Goal: Task Accomplishment & Management: Manage account settings

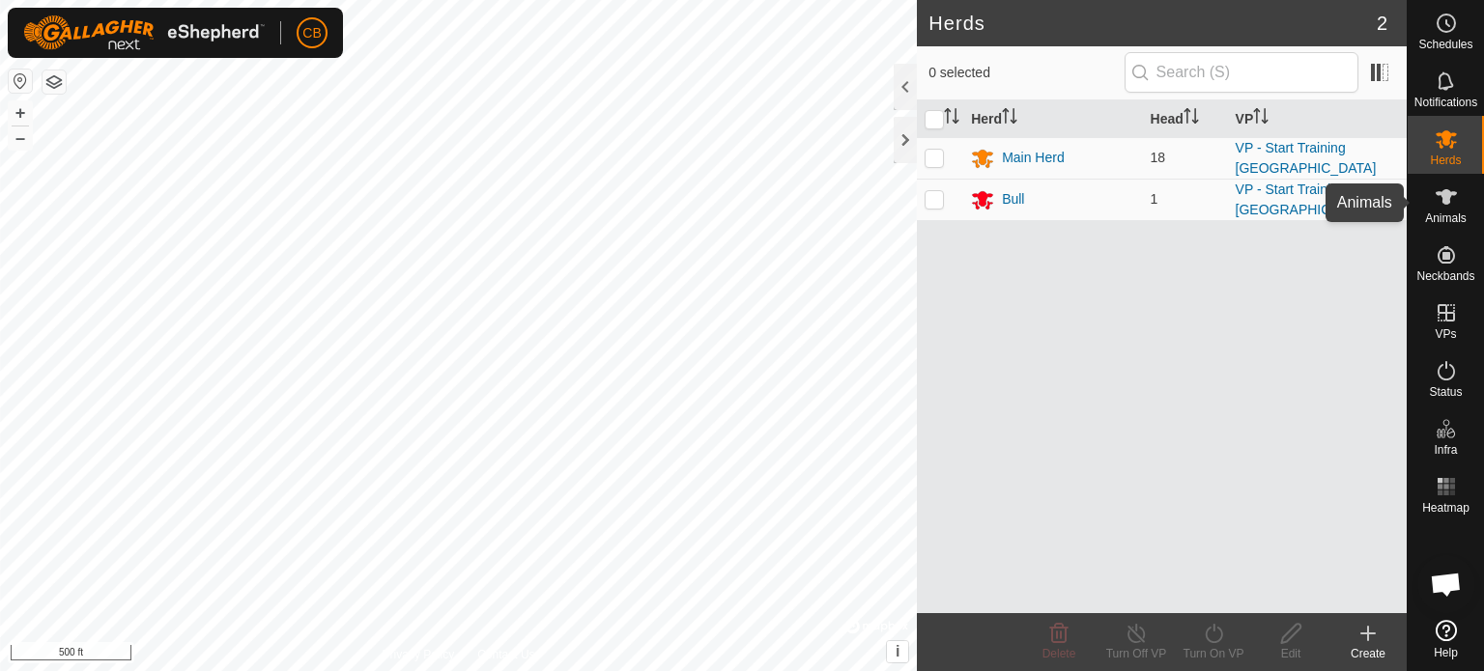
click at [1447, 198] on icon at bounding box center [1445, 196] width 21 height 15
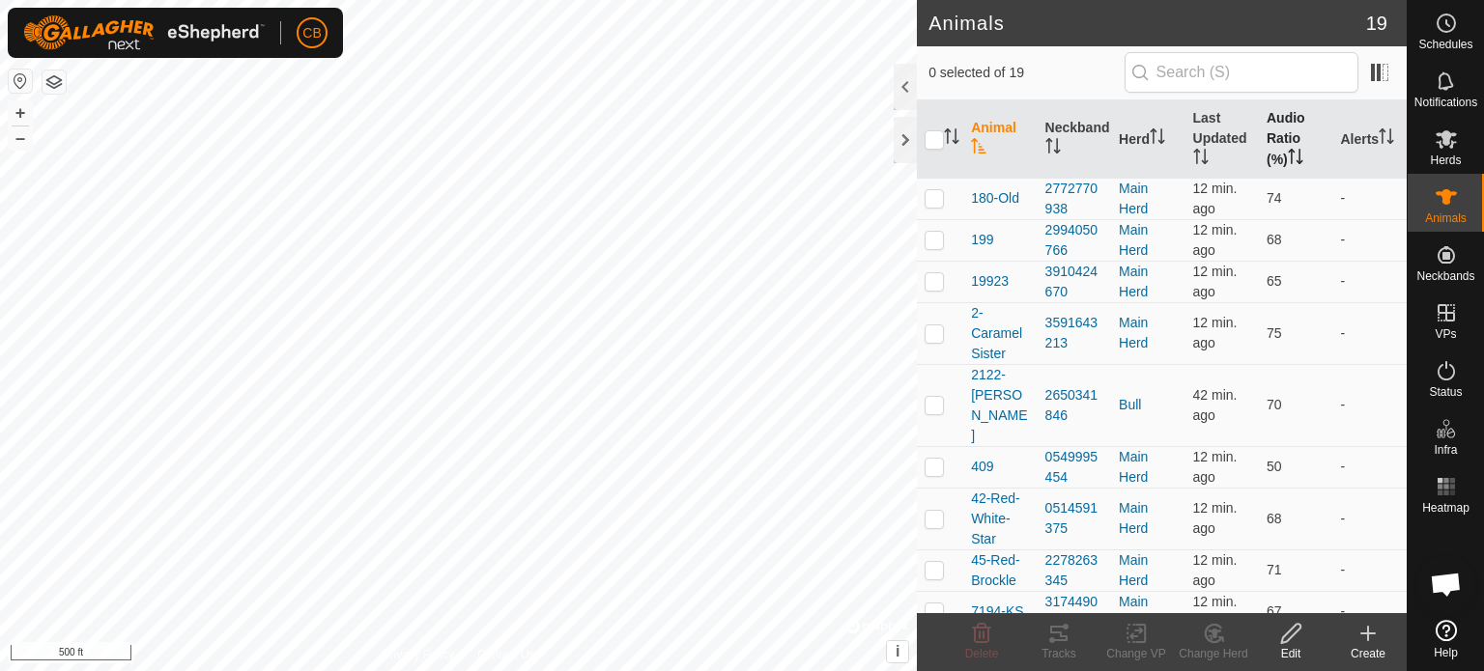
click at [1271, 128] on th "Audio Ratio (%)" at bounding box center [1295, 139] width 73 height 78
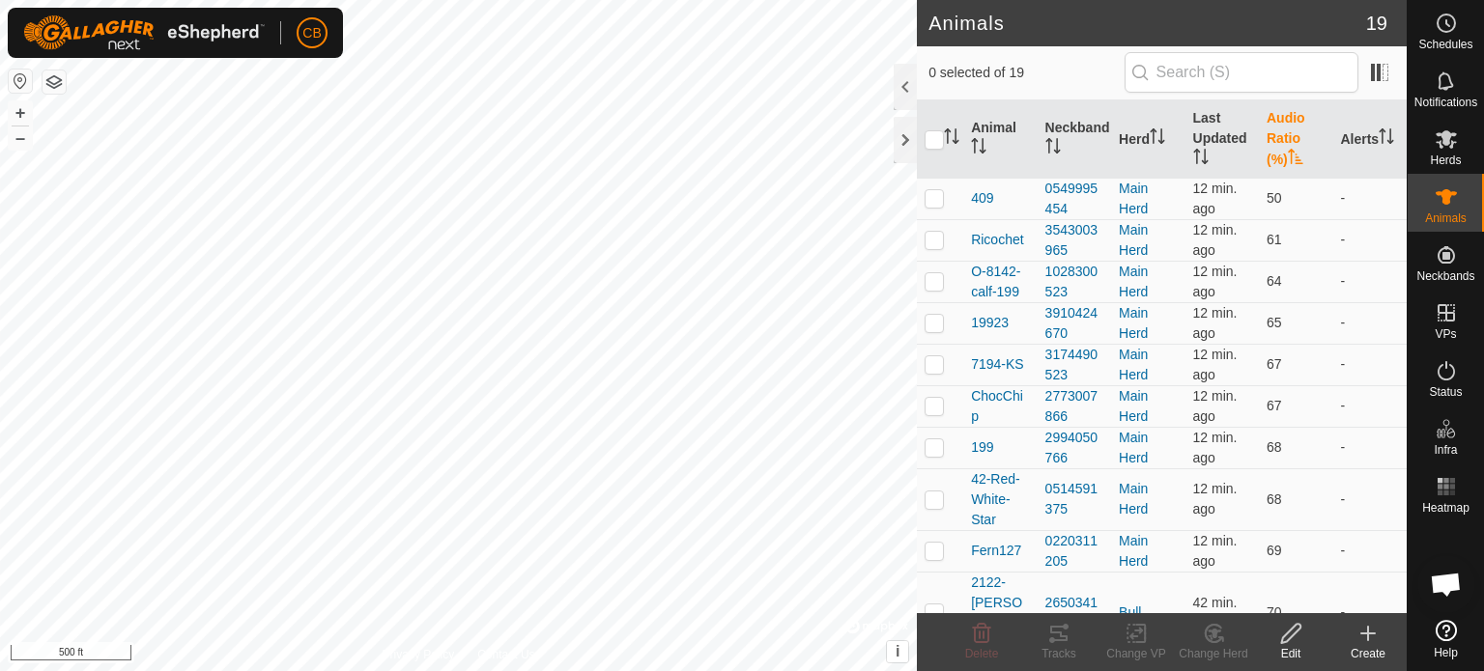
click at [1271, 128] on th "Audio Ratio (%)" at bounding box center [1295, 139] width 73 height 78
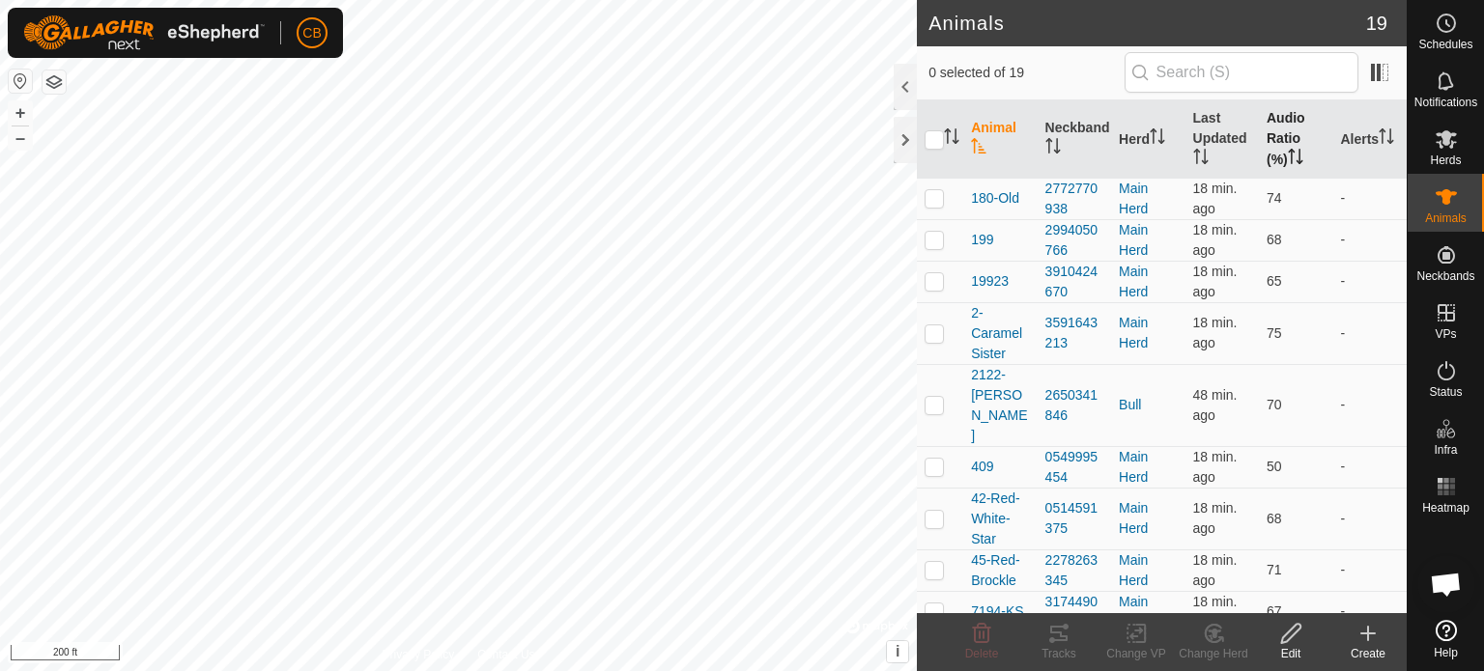
click at [1273, 150] on th "Audio Ratio (%)" at bounding box center [1295, 139] width 73 height 78
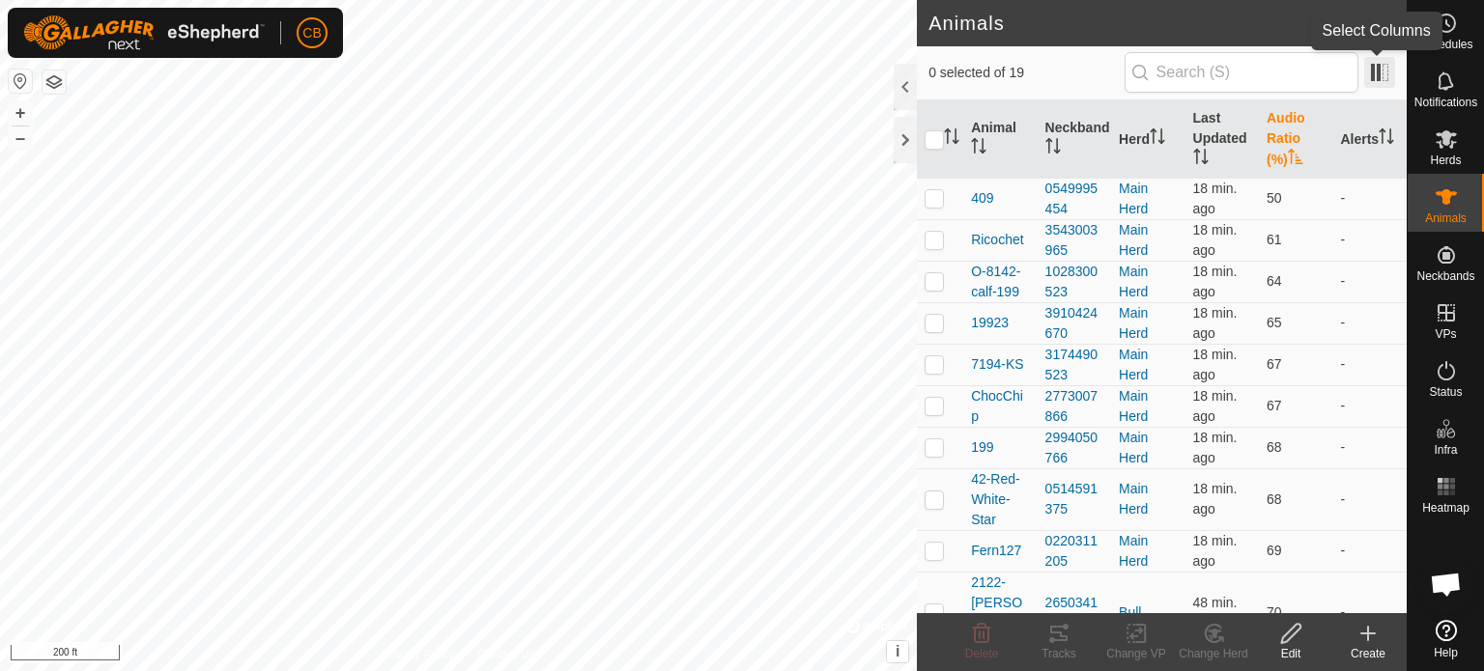
click at [1381, 68] on span at bounding box center [1379, 72] width 31 height 31
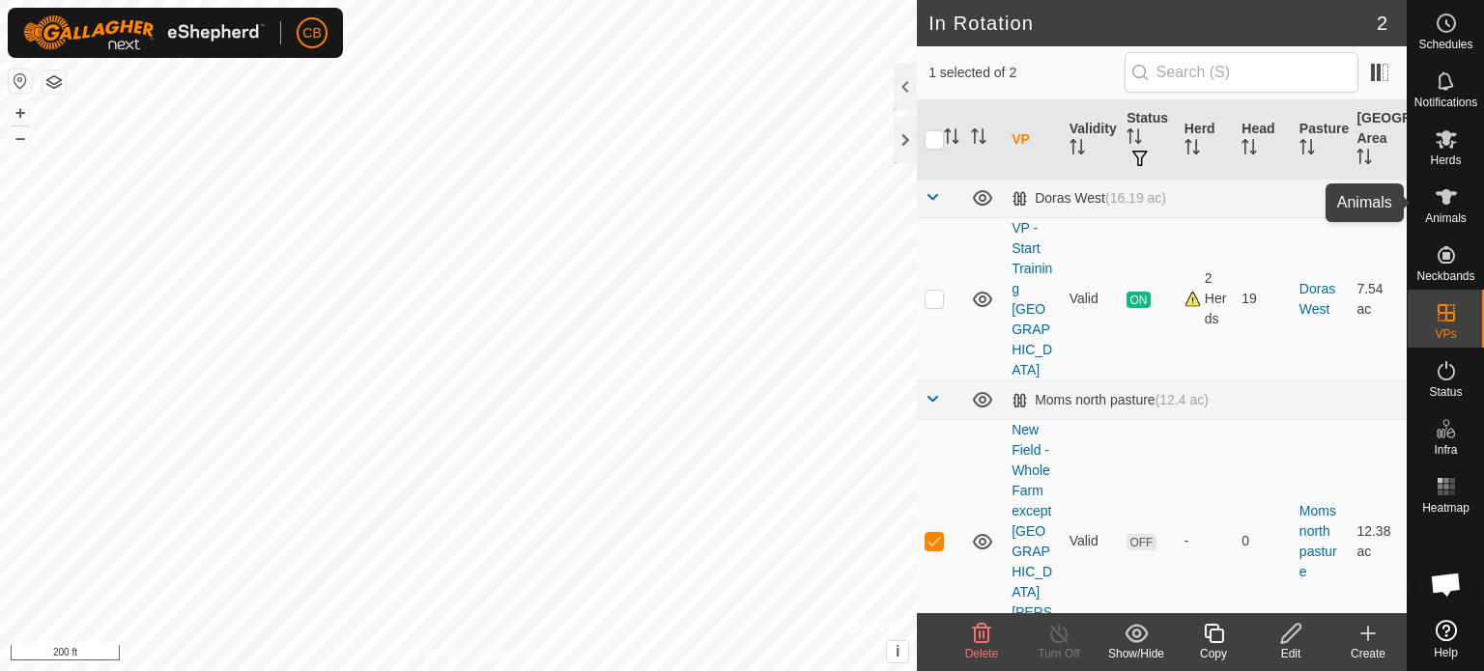
click at [1445, 197] on icon at bounding box center [1445, 196] width 21 height 15
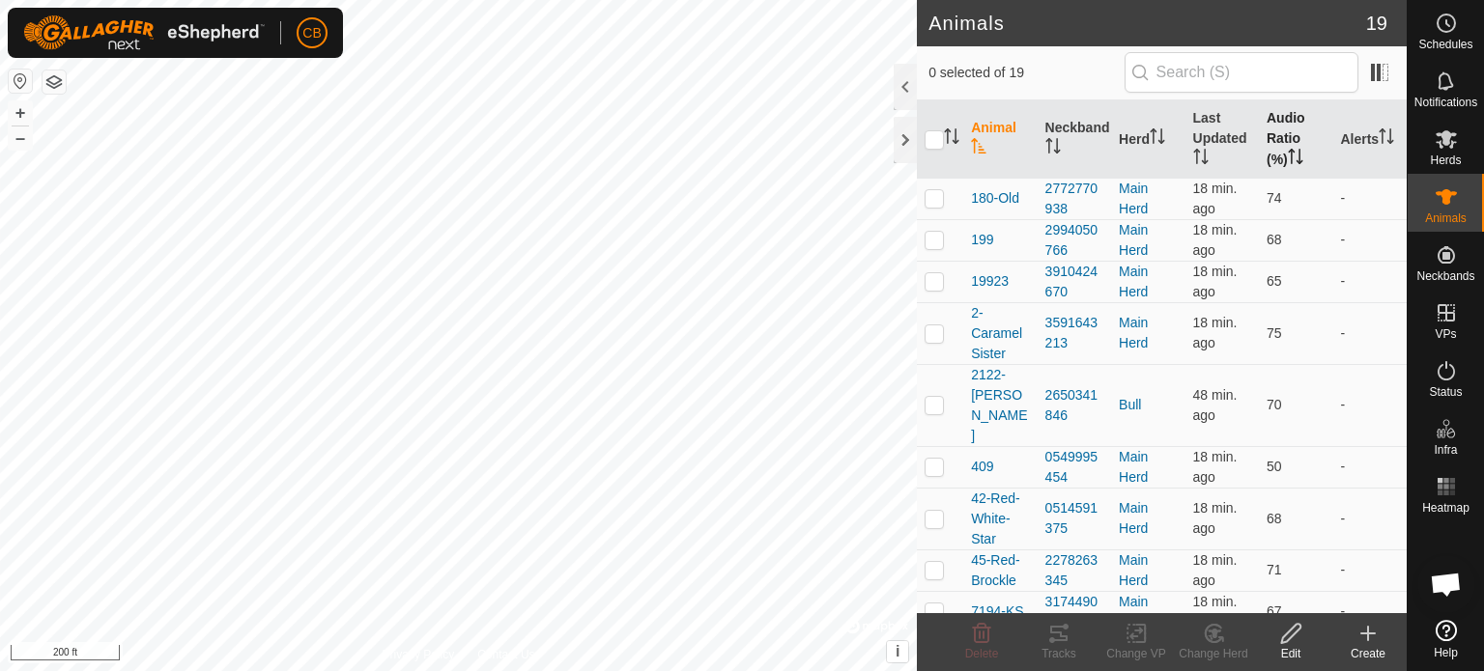
click at [1273, 128] on th "Audio Ratio (%)" at bounding box center [1295, 139] width 73 height 78
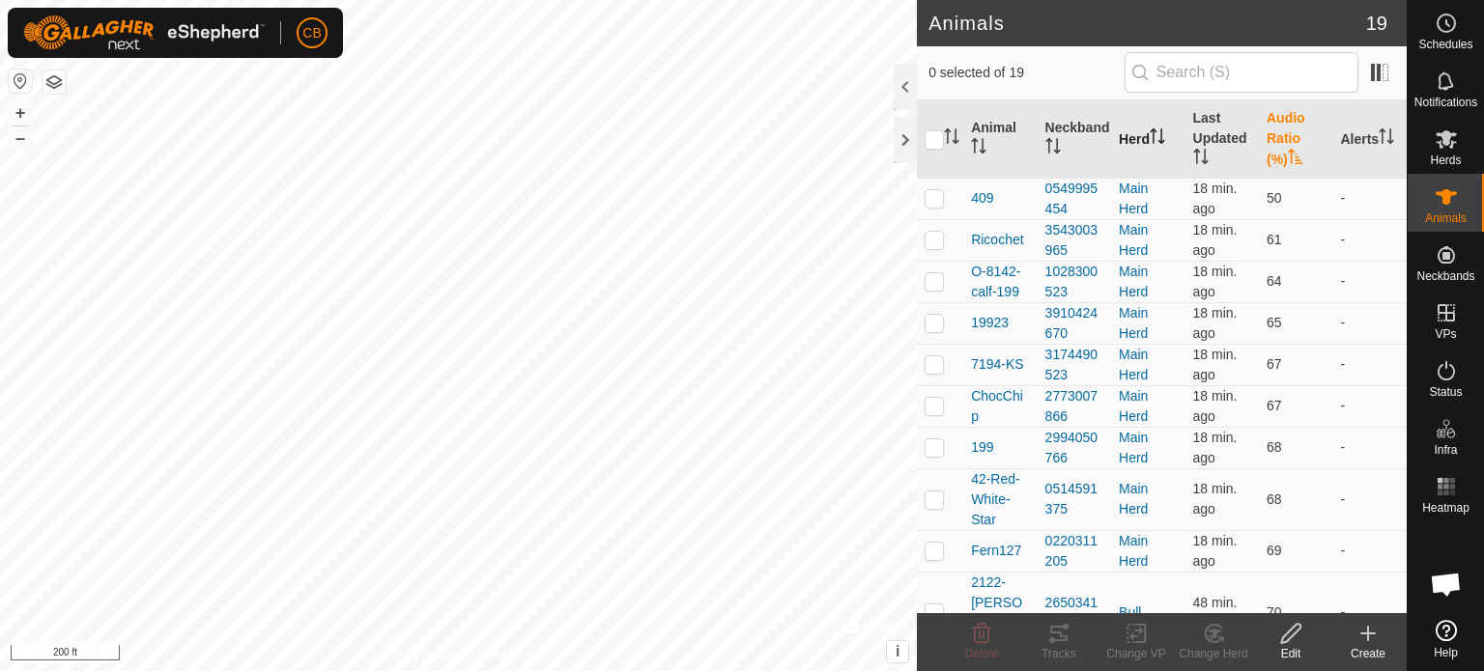
drag, startPoint x: 1273, startPoint y: 128, endPoint x: 1166, endPoint y: 149, distance: 109.3
click at [1166, 149] on tr "Animal Neckband Herd Last Updated Audio Ratio (%) Alerts" at bounding box center [1162, 139] width 490 height 78
click at [1377, 78] on span at bounding box center [1379, 72] width 31 height 31
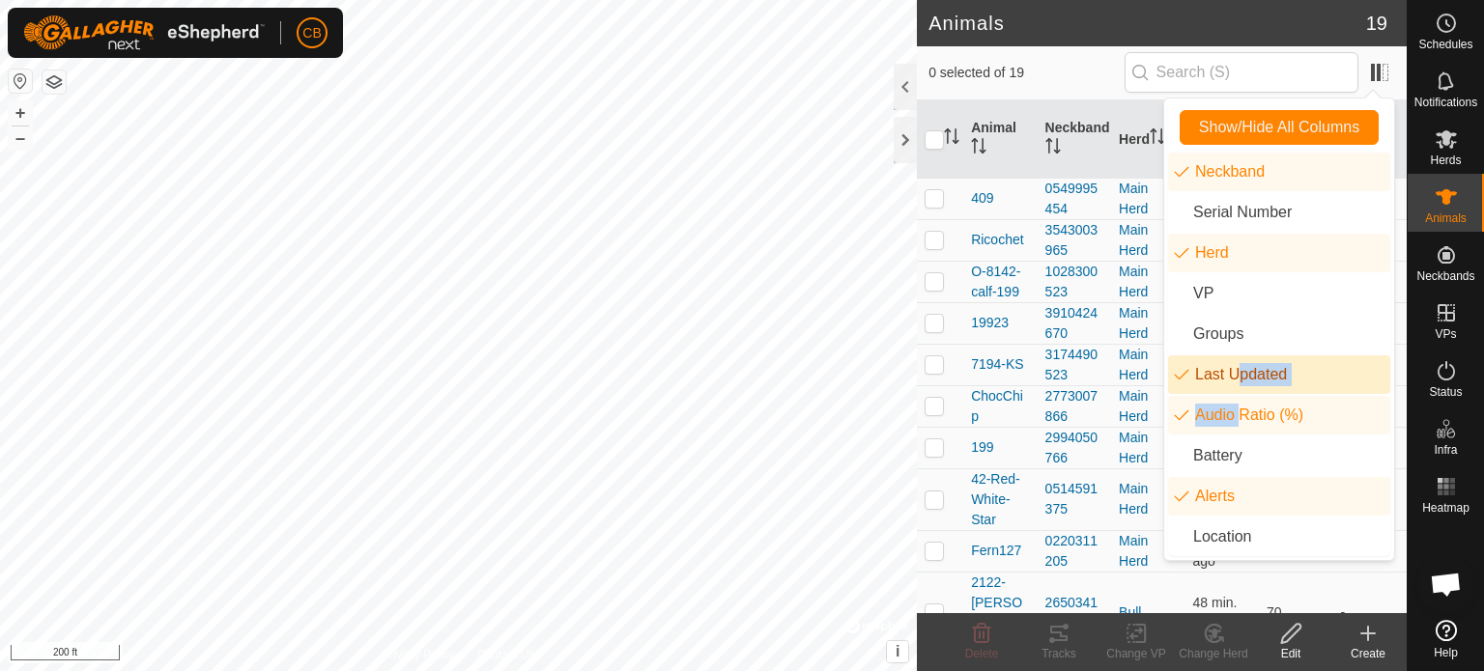
drag, startPoint x: 1231, startPoint y: 416, endPoint x: 1232, endPoint y: 383, distance: 33.8
click at [1232, 383] on ul "Neckband Serial Number Herd VP Groups Last Updated Audio Ratio (%) Battery Aler…" at bounding box center [1279, 355] width 222 height 404
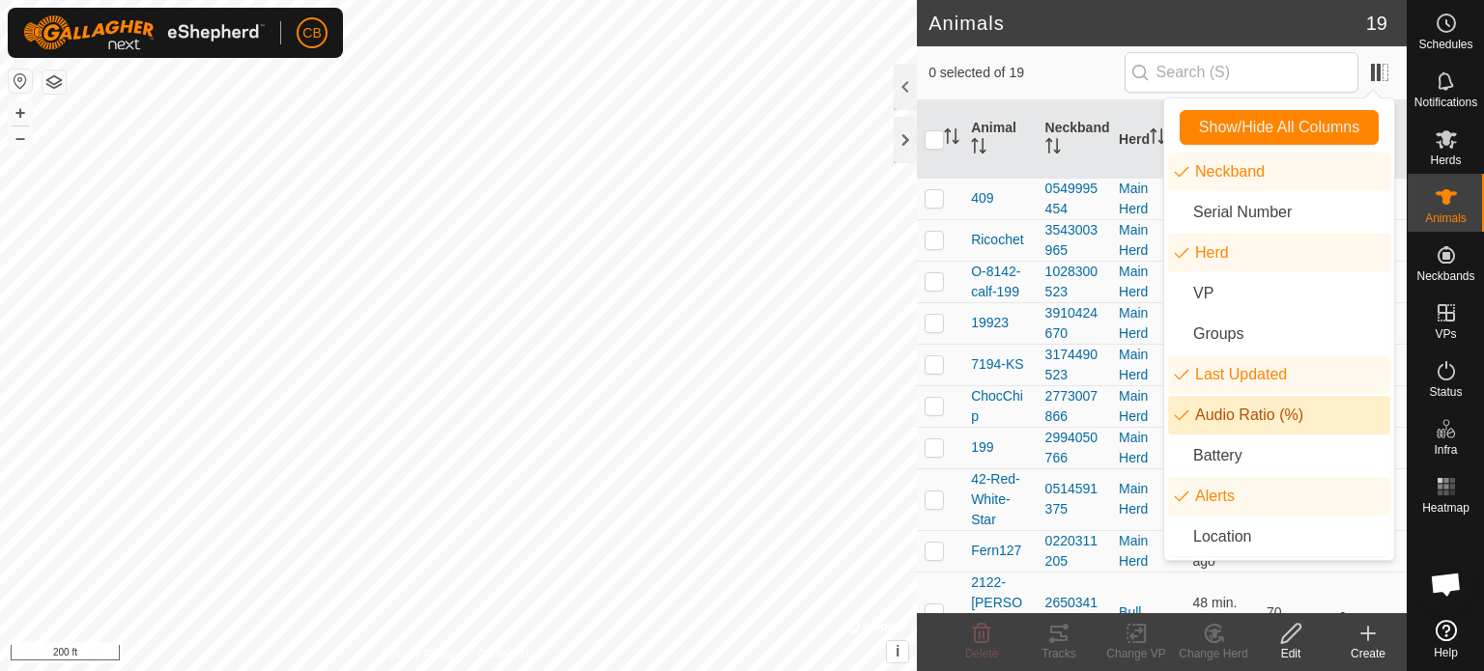
click at [1252, 421] on li "Audio Ratio (%)" at bounding box center [1279, 415] width 222 height 39
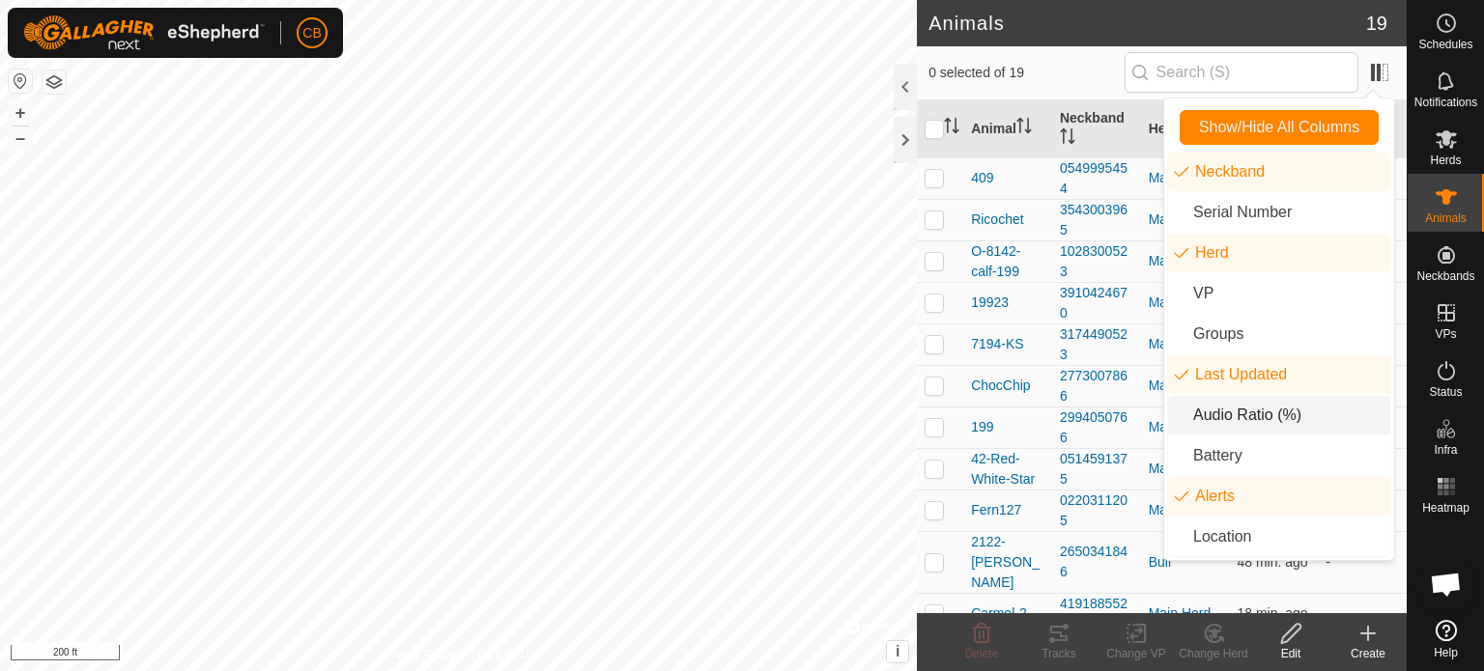
click at [1252, 421] on li "Audio Ratio (%)" at bounding box center [1279, 415] width 222 height 39
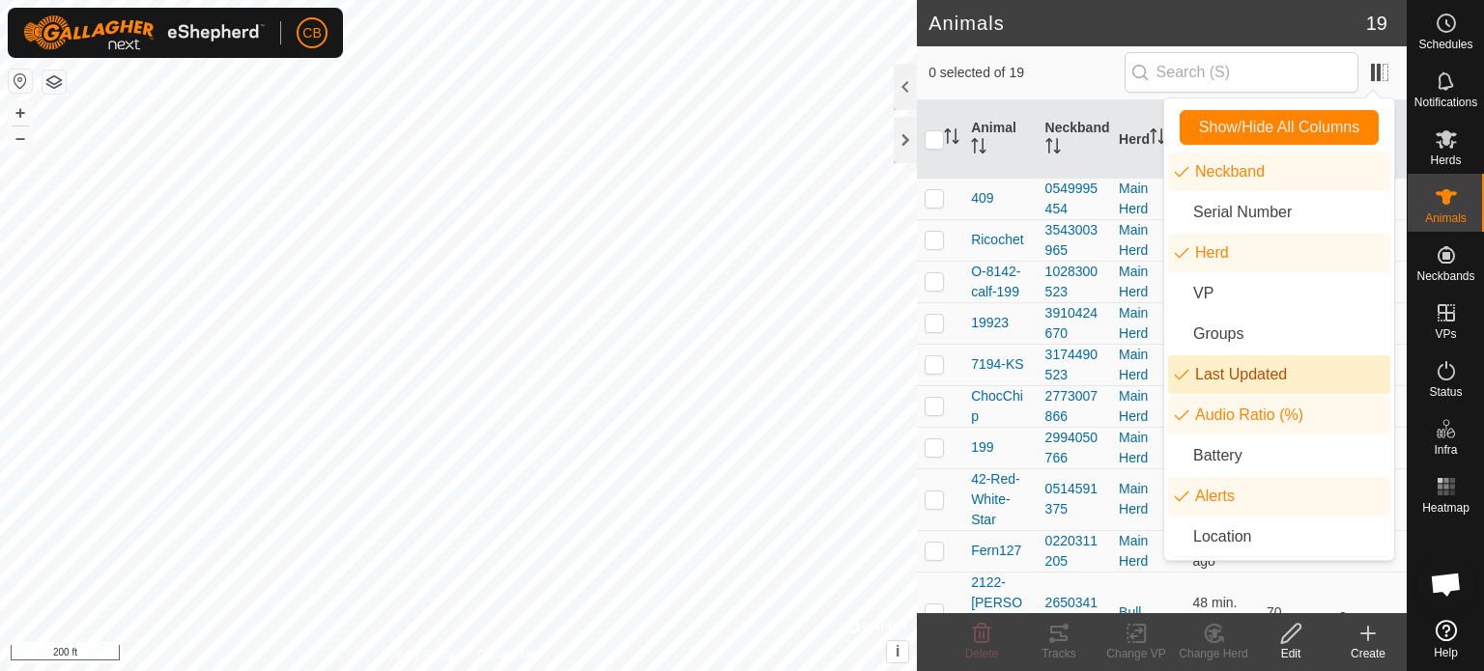
click at [1213, 382] on li "Last Updated" at bounding box center [1279, 374] width 222 height 39
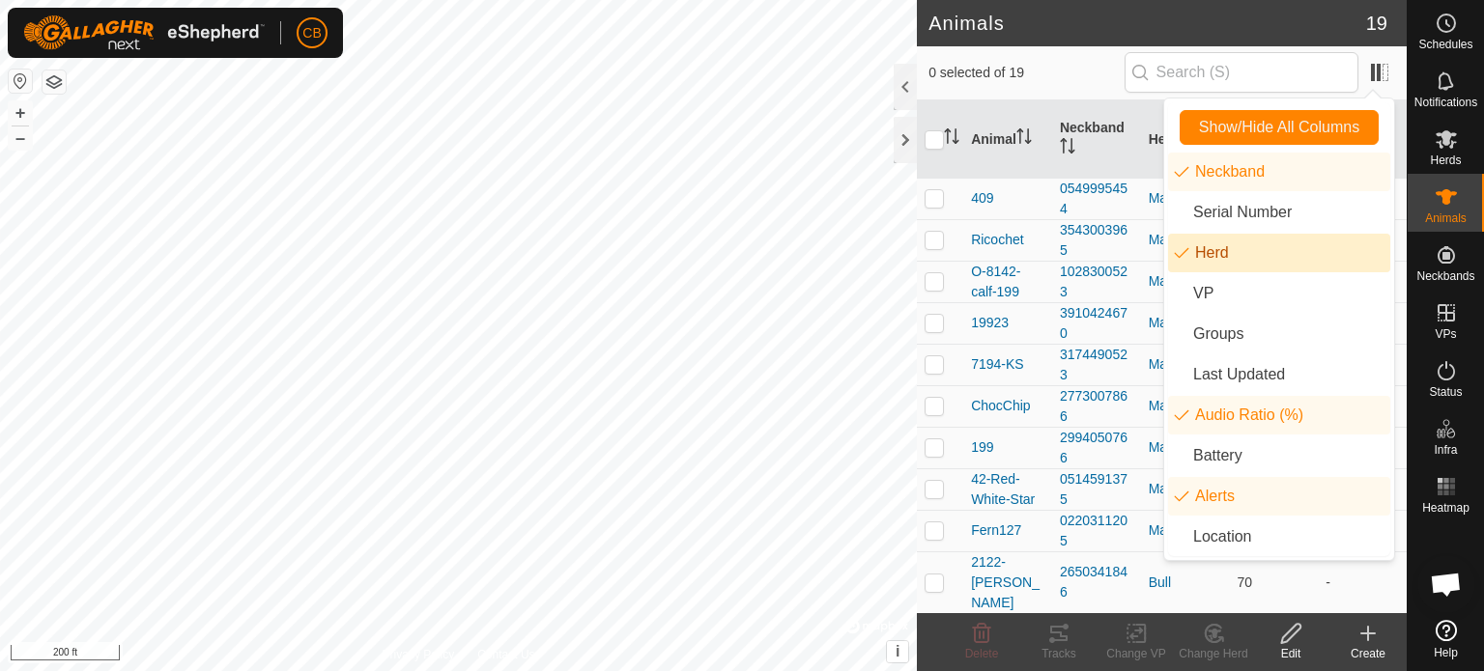
click at [1200, 266] on li "Herd" at bounding box center [1279, 253] width 222 height 39
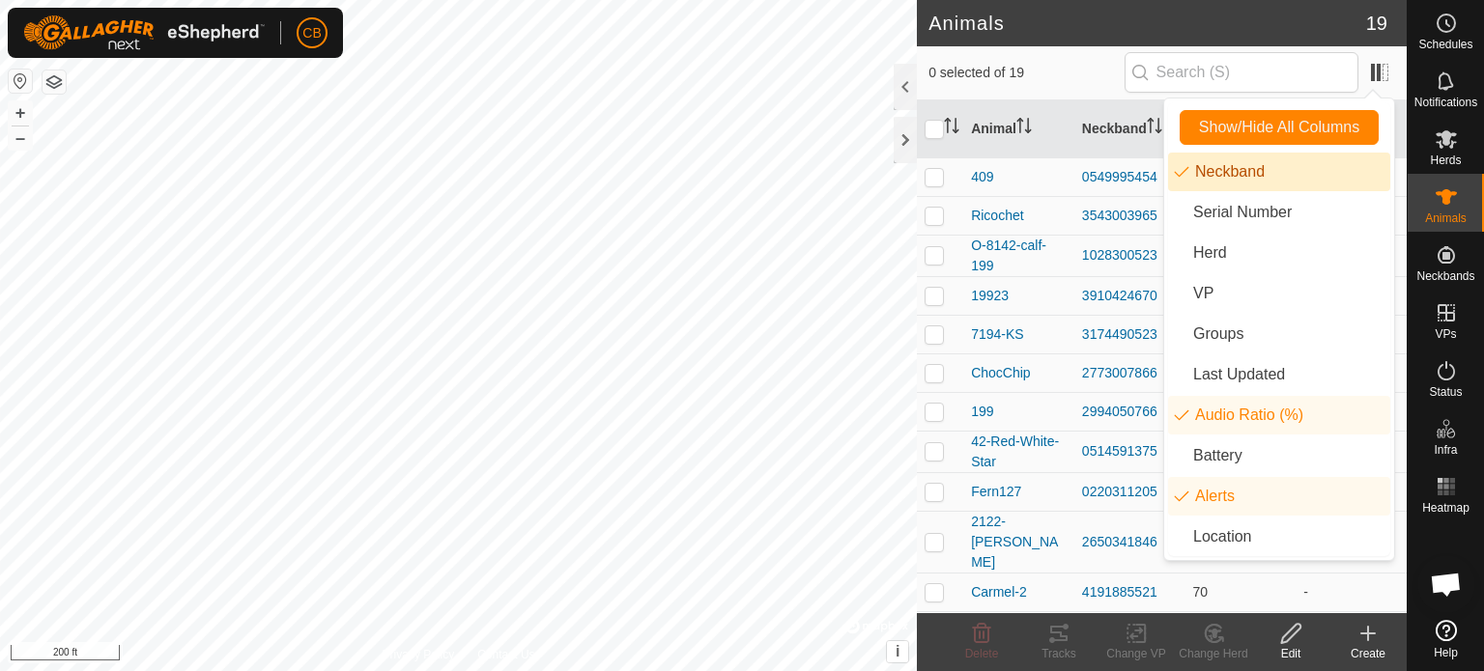
click at [1209, 175] on li "Neckband" at bounding box center [1279, 172] width 222 height 39
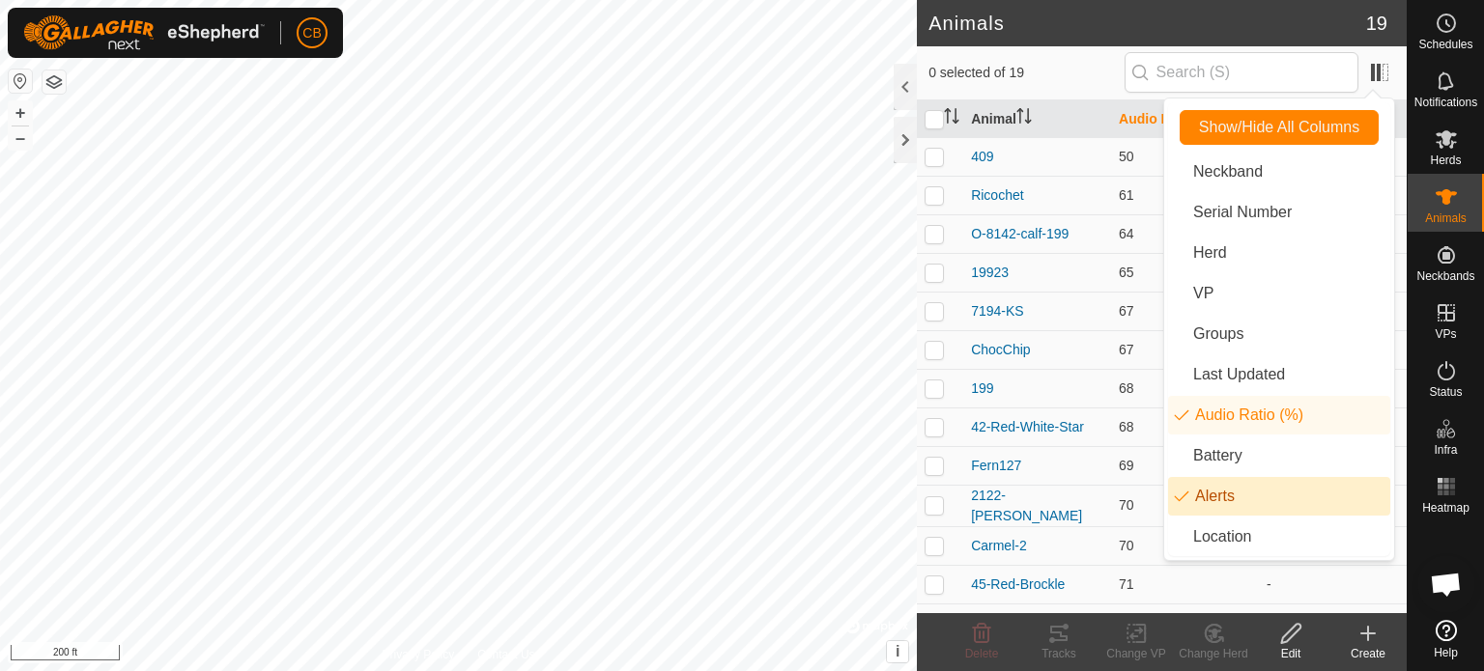
click at [1196, 493] on li "Alerts" at bounding box center [1279, 496] width 222 height 39
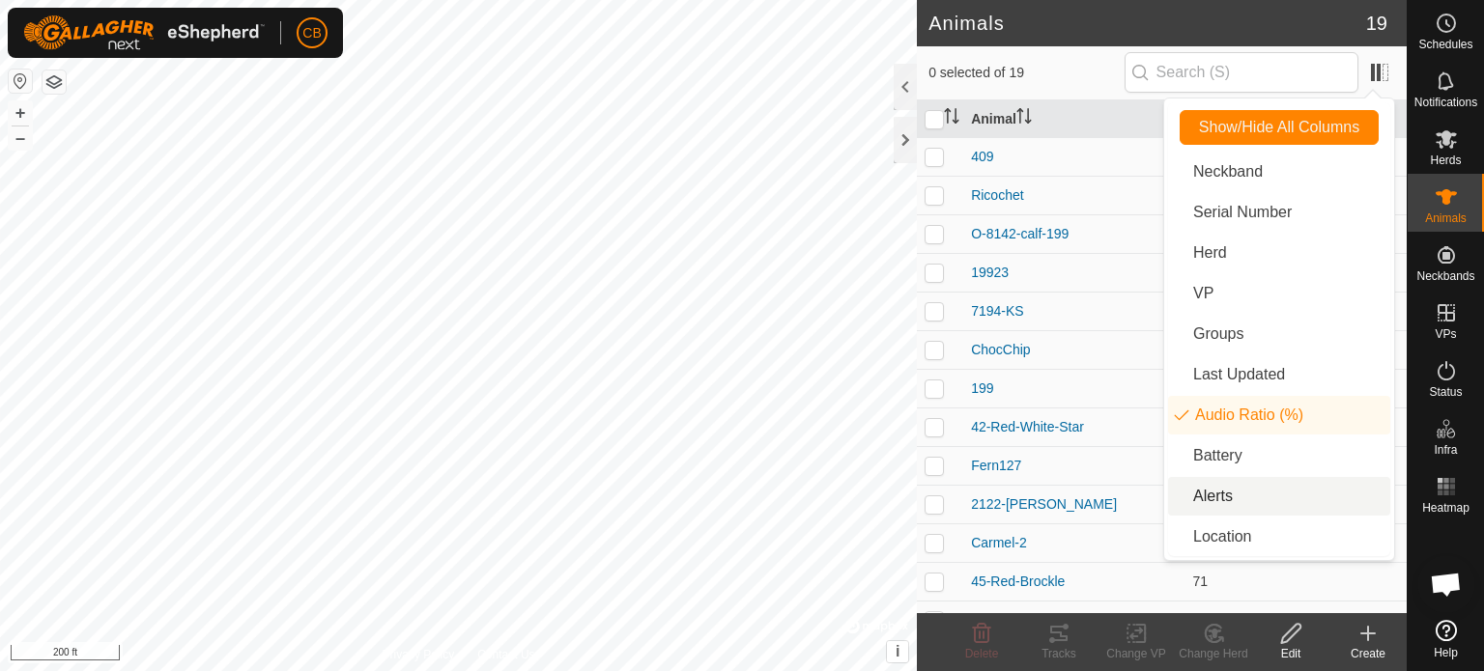
click at [1196, 493] on li "Alerts" at bounding box center [1279, 496] width 222 height 39
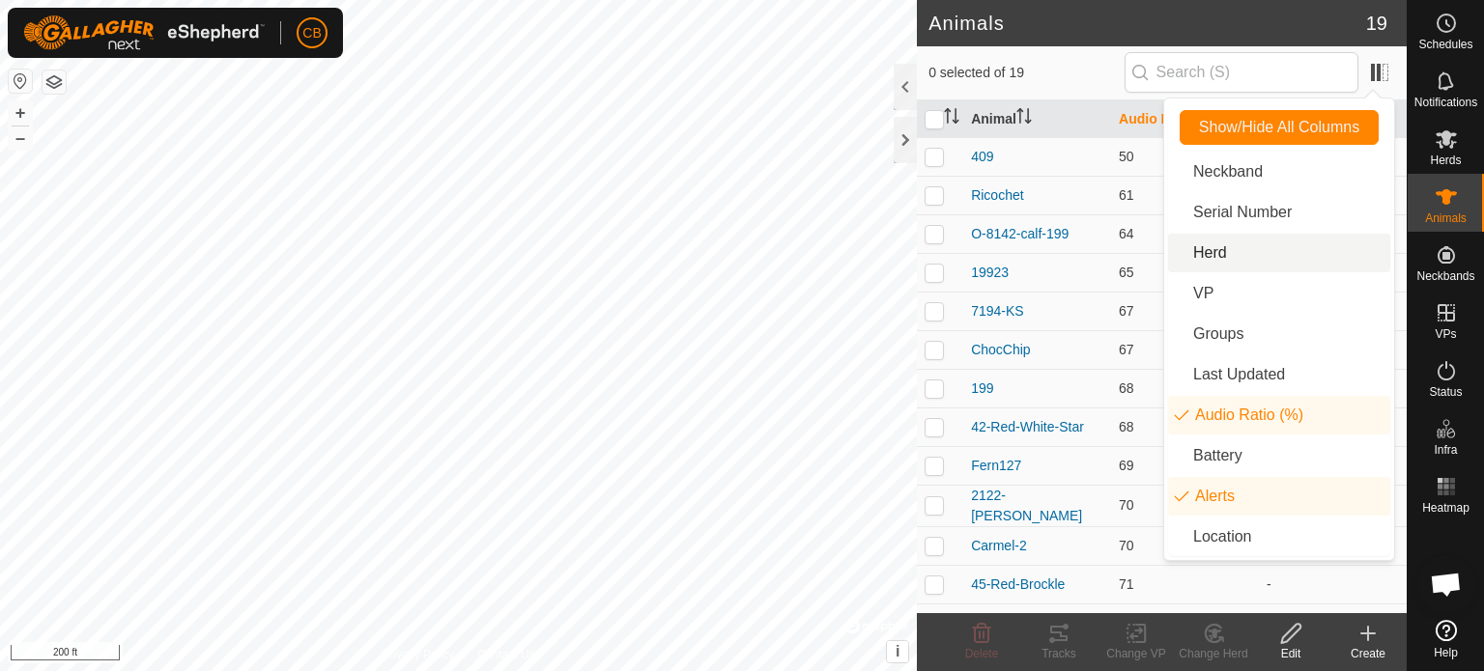
click at [1209, 260] on li "Herd" at bounding box center [1279, 253] width 222 height 39
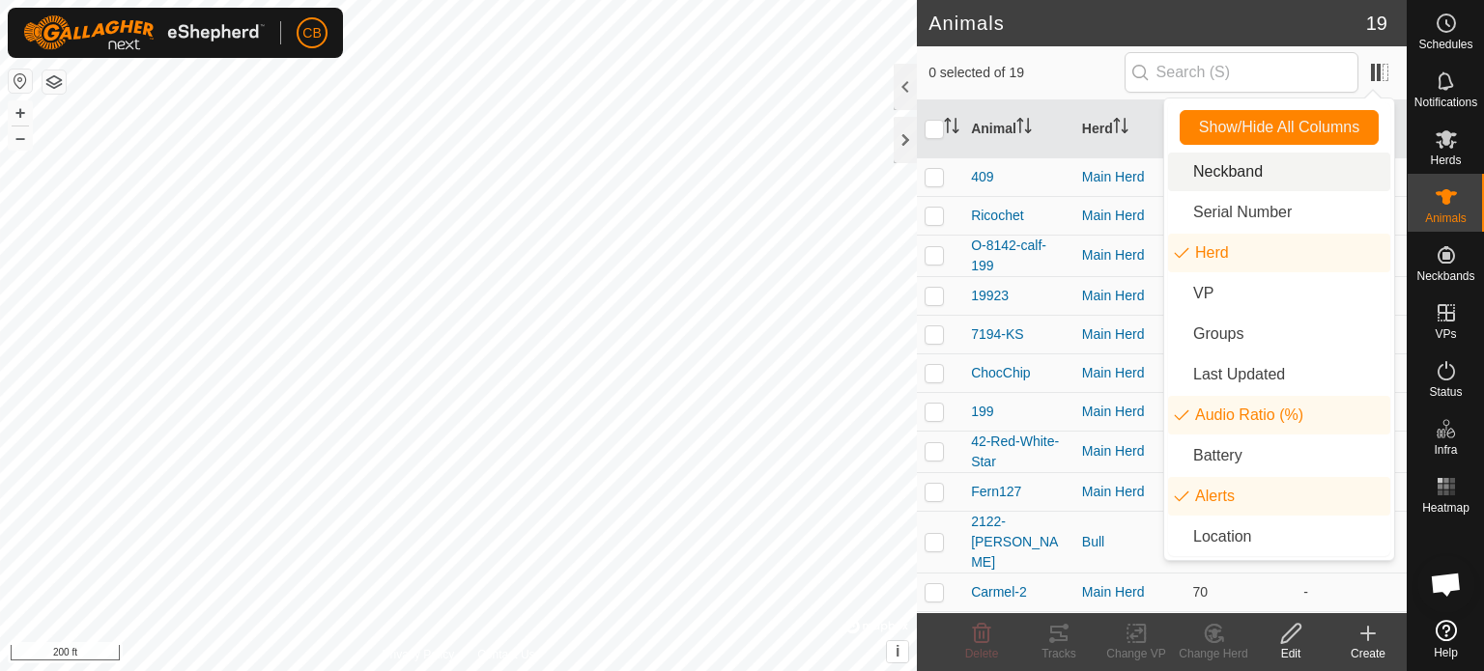
click at [1221, 169] on li "Neckband" at bounding box center [1279, 172] width 222 height 39
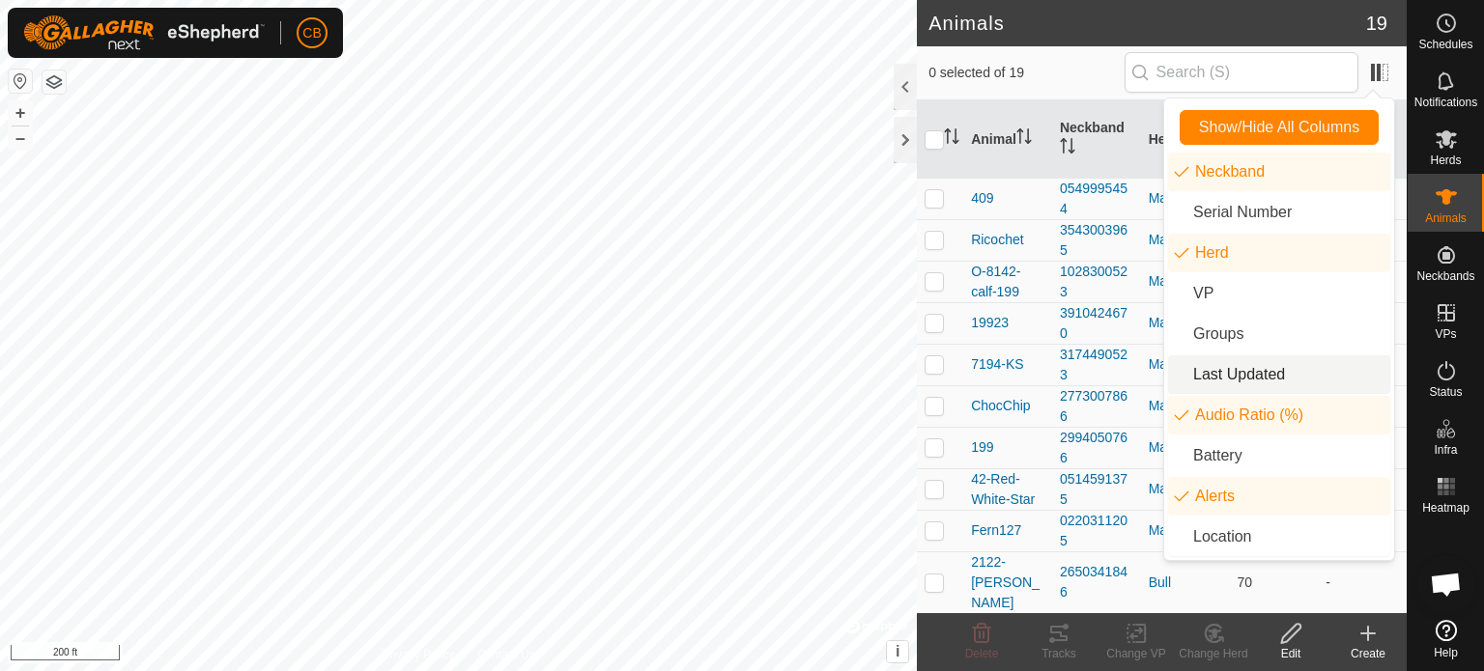
click at [1221, 375] on li "Last Updated" at bounding box center [1279, 374] width 222 height 39
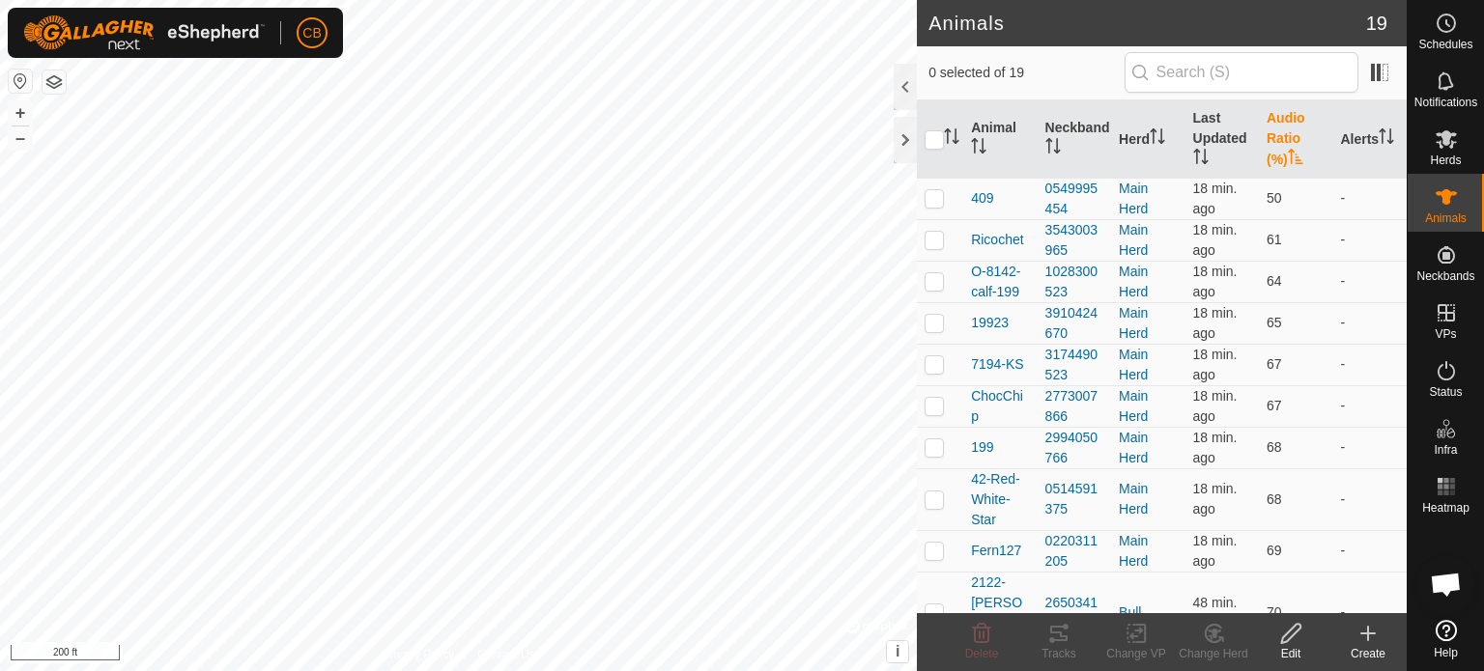
click at [1268, 155] on th "Audio Ratio (%)" at bounding box center [1295, 139] width 73 height 78
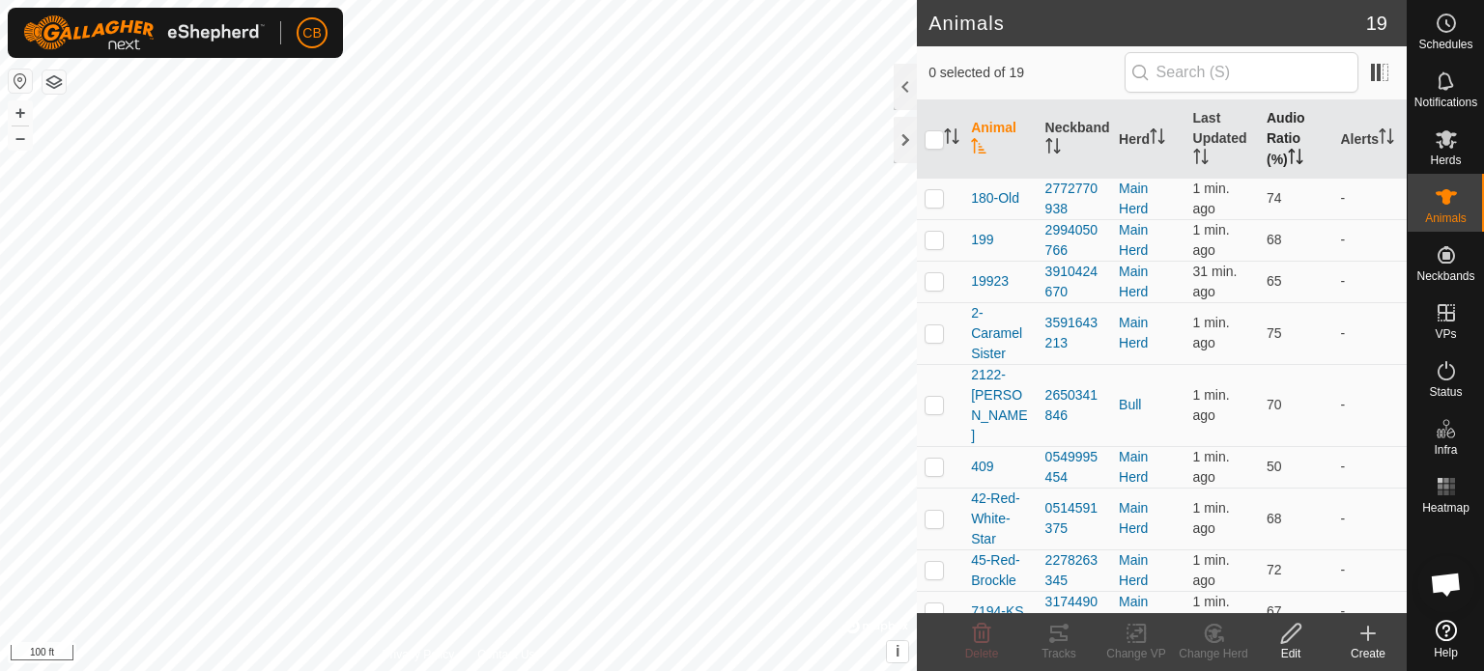
click at [1266, 156] on th "Audio Ratio (%)" at bounding box center [1295, 139] width 73 height 78
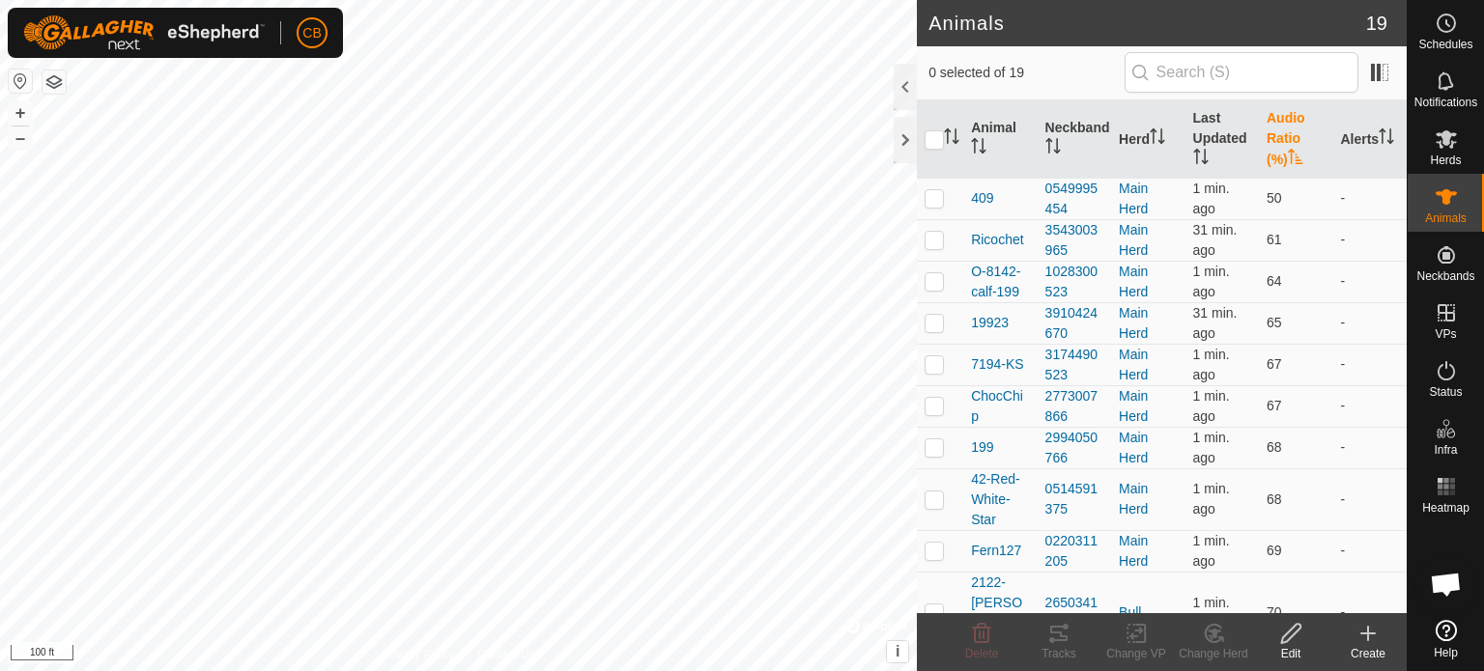
click at [1266, 156] on th "Audio Ratio (%)" at bounding box center [1295, 139] width 73 height 78
